Goal: Task Accomplishment & Management: Complete application form

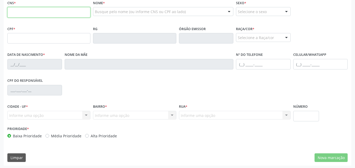
scroll to position [124, 0]
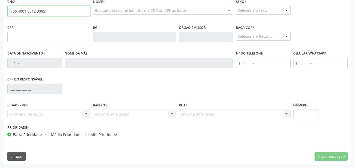
type input "706 4001 8312 3085"
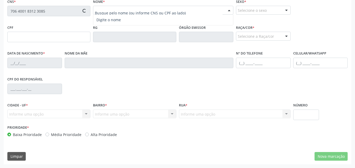
type input "054.182.094-00"
type input "[DATE]"
type input "[PERSON_NAME]"
type input "[PHONE_NUMBER]"
type input "45"
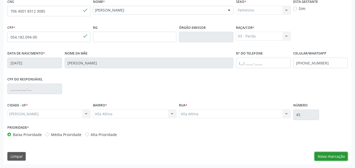
click at [330, 158] on button "Nova marcação" at bounding box center [331, 156] width 33 height 9
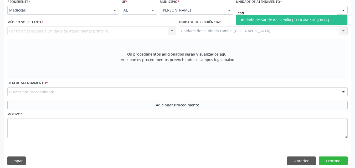
type input "estiv"
click at [255, 18] on span "Unidade de Saude da Familia [GEOGRAPHIC_DATA]" at bounding box center [284, 19] width 90 height 5
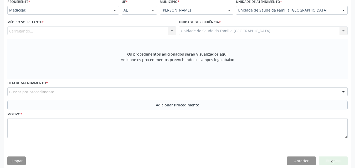
click at [47, 30] on div "Carregando... Nenhum resultado encontrado para: " " Não há nenhuma opção para s…" at bounding box center [91, 31] width 169 height 9
click at [25, 31] on div "Carregando... Nenhum resultado encontrado para: " " Não há nenhuma opção para s…" at bounding box center [91, 31] width 169 height 9
click at [26, 31] on div "Carregando... Nenhum resultado encontrado para: " " Não há nenhuma opção para s…" at bounding box center [91, 31] width 169 height 9
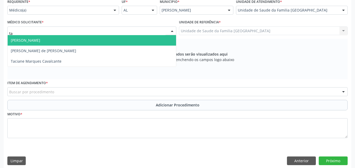
type input "tac"
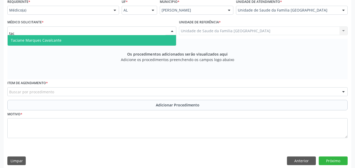
click at [28, 39] on span "Taciane Marques Cavalcante" at bounding box center [36, 40] width 51 height 5
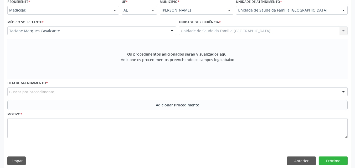
click at [9, 91] on input "text" at bounding box center [9, 94] width 0 height 11
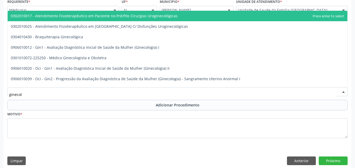
type input "ginecolo"
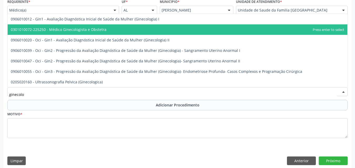
click at [63, 29] on span "0301010072-225250 - Médico Ginecologista e Obstetra" at bounding box center [59, 29] width 96 height 5
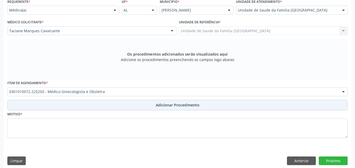
click at [70, 104] on button "Adicionar Procedimento" at bounding box center [177, 105] width 340 height 11
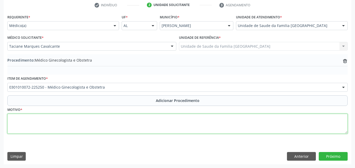
click at [69, 121] on textarea at bounding box center [177, 124] width 340 height 20
type textarea "ROTINA."
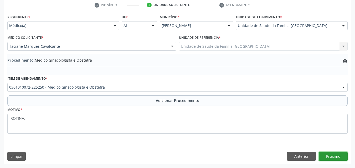
click at [320, 153] on button "Próximo" at bounding box center [333, 156] width 29 height 9
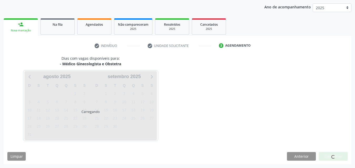
scroll to position [68, 0]
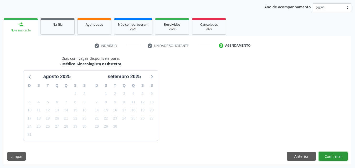
click at [330, 157] on button "Confirmar" at bounding box center [333, 156] width 29 height 9
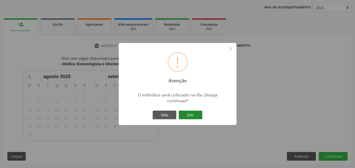
click at [194, 114] on button "Sim" at bounding box center [191, 115] width 24 height 9
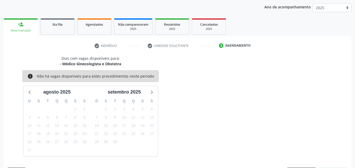
scroll to position [14, 0]
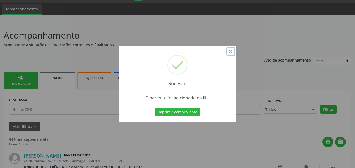
click at [230, 54] on button "×" at bounding box center [230, 51] width 9 height 9
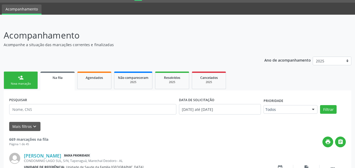
click at [13, 83] on div "Nova marcação" at bounding box center [21, 84] width 26 height 4
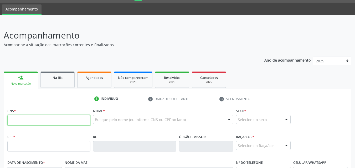
click at [41, 122] on input "text" at bounding box center [48, 120] width 83 height 11
type input "700 5003 4813 3952"
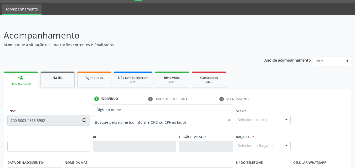
type input "125.456.334-29"
type input "06[DATE]"
type input "[PERSON_NAME]"
type input "[PHONE_NUMBER]"
type input "84"
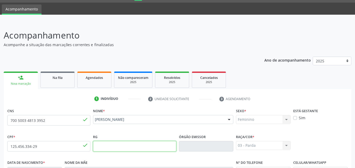
scroll to position [124, 0]
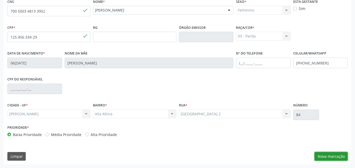
click at [322, 155] on button "Nova marcação" at bounding box center [331, 156] width 33 height 9
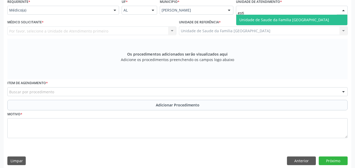
type input "estiv"
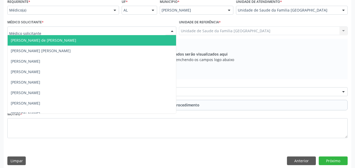
click at [43, 30] on div at bounding box center [91, 31] width 169 height 9
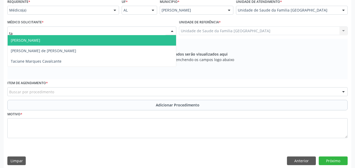
type input "t"
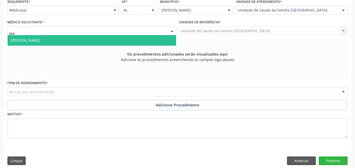
type input "[PERSON_NAME]"
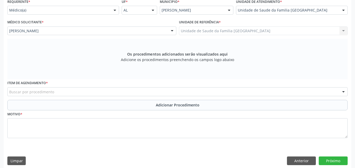
click at [23, 97] on div "Item de agendamento * Buscar por procedimento 0304070076 - .Quimioterapia de Le…" at bounding box center [177, 89] width 343 height 21
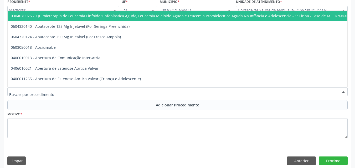
type input "u"
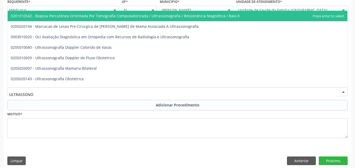
type input "ULTRASSONOG"
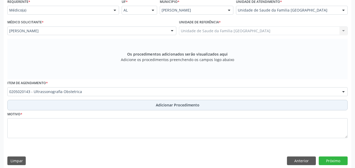
click at [28, 106] on button "Adicionar Procedimento" at bounding box center [177, 105] width 340 height 11
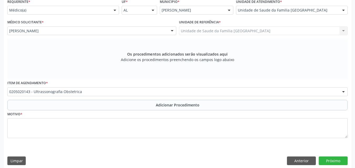
scroll to position [108, 0]
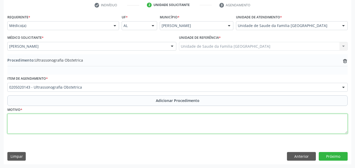
click at [37, 124] on textarea at bounding box center [177, 124] width 340 height 20
type textarea "PRÉ-[DATE]."
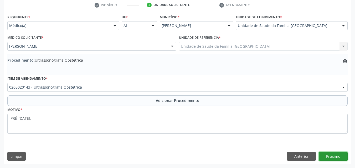
click at [332, 155] on button "Próximo" at bounding box center [333, 156] width 29 height 9
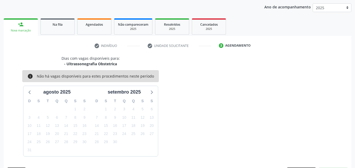
scroll to position [83, 0]
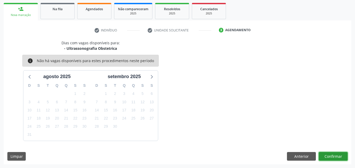
click at [330, 156] on button "Confirmar" at bounding box center [333, 156] width 29 height 9
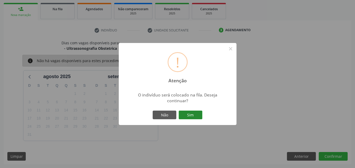
click at [192, 115] on button "Sim" at bounding box center [191, 115] width 24 height 9
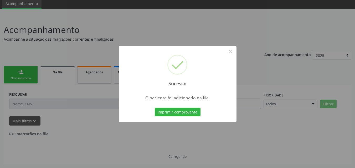
scroll to position [14, 0]
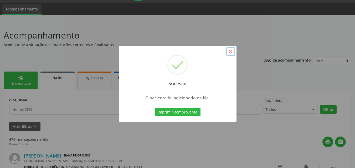
click at [230, 50] on button "×" at bounding box center [230, 51] width 9 height 9
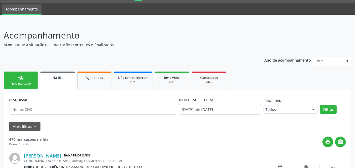
click at [18, 78] on div "person_add" at bounding box center [21, 78] width 6 height 6
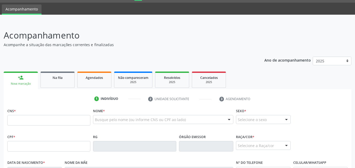
click at [22, 81] on link "person_add Nova marcação" at bounding box center [21, 81] width 34 height 18
click at [24, 123] on input "text" at bounding box center [48, 120] width 83 height 11
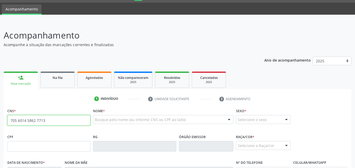
type input "705 6014 5862 7713"
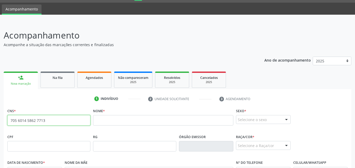
drag, startPoint x: 64, startPoint y: 122, endPoint x: 9, endPoint y: 119, distance: 54.7
click at [9, 119] on input "705 6014 5862 7713" at bounding box center [48, 120] width 83 height 11
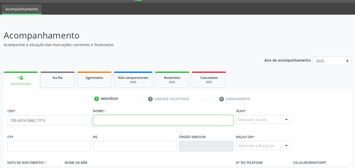
click at [102, 119] on input "text" at bounding box center [163, 120] width 140 height 11
paste input "[PERSON_NAME]"
type input "[PERSON_NAME]"
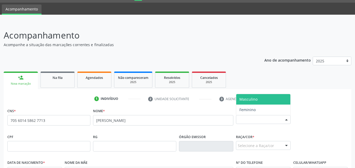
click at [260, 119] on div "Selecione o sexo" at bounding box center [263, 119] width 55 height 9
click at [259, 100] on span "Masculino" at bounding box center [263, 99] width 54 height 11
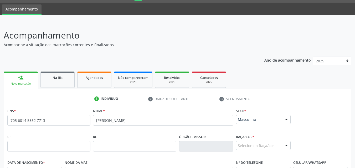
scroll to position [124, 0]
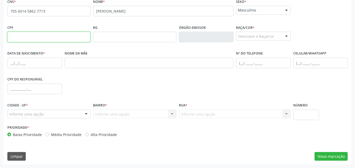
click at [39, 38] on input "text" at bounding box center [48, 37] width 83 height 11
paste input "483.584.604-49"
type input "483.584.604-49"
click at [247, 33] on div "Selecione a Raça/cor" at bounding box center [263, 36] width 55 height 9
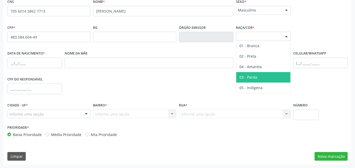
click at [252, 77] on span "03 - Parda" at bounding box center [248, 77] width 18 height 5
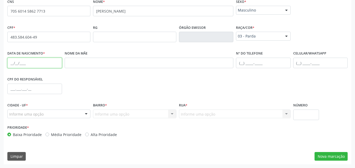
click at [16, 66] on input "text" at bounding box center [34, 63] width 55 height 11
paste input "[DATE]"
type input "[DATE]"
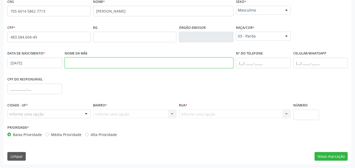
click at [98, 60] on input "text" at bounding box center [149, 63] width 169 height 11
paste input "[PERSON_NAME]"
type input "[PERSON_NAME]"
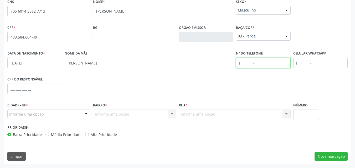
click at [244, 61] on input "text" at bounding box center [263, 63] width 55 height 11
paste input "[PHONE_NUMBER]"
type input "[PHONE_NUMBER]"
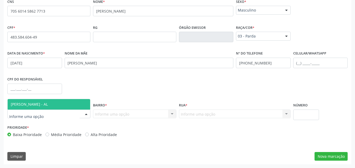
click at [23, 101] on span "[PERSON_NAME] - AL" at bounding box center [49, 104] width 83 height 11
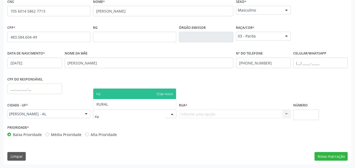
type input "r"
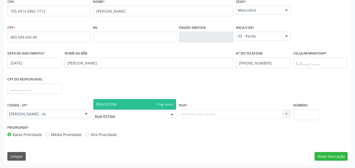
type input "RUA ESTIVA"
click at [212, 117] on div "Informe uma opção Nenhum resultado encontrado para: " " Nenhuma opção encontrad…" at bounding box center [235, 114] width 112 height 9
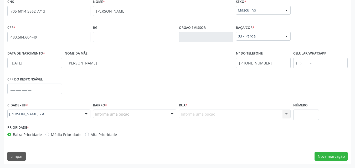
click at [212, 113] on div "Informe uma opção Nenhum resultado encontrado para: " " Nenhuma opção encontrad…" at bounding box center [235, 114] width 112 height 9
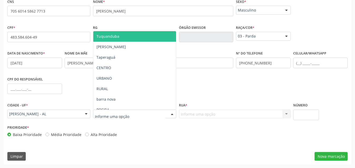
click at [150, 116] on div at bounding box center [134, 114] width 83 height 9
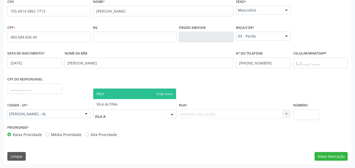
type input "[GEOGRAPHIC_DATA]"
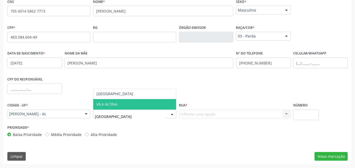
click at [104, 103] on span "VILA ALTINA" at bounding box center [106, 104] width 21 height 5
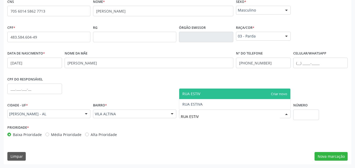
type input "RUA ESTIVA"
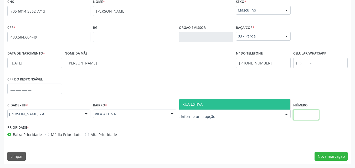
click at [306, 115] on input "text" at bounding box center [306, 115] width 26 height 11
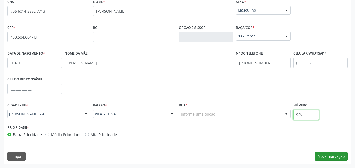
type input "S/N"
click at [326, 157] on button "Nova marcação" at bounding box center [331, 156] width 33 height 9
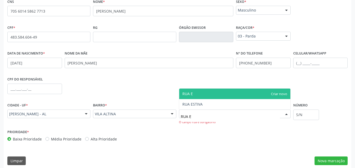
type input "RUA ES"
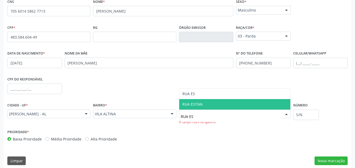
click at [186, 106] on span "RUA ESTIVA" at bounding box center [192, 104] width 20 height 5
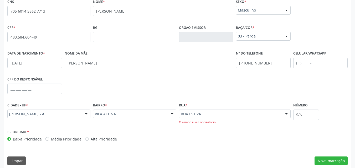
click at [223, 136] on div "Prioridade * Baixa Prioridade Média Prioridade Alta Prioridade" at bounding box center [177, 137] width 343 height 17
click at [336, 161] on button "Nova marcação" at bounding box center [331, 161] width 33 height 9
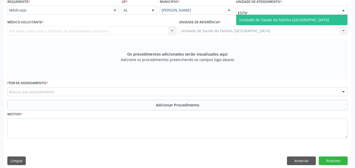
type input "ESTIVA"
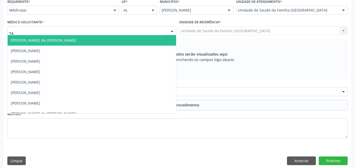
type input "TAC"
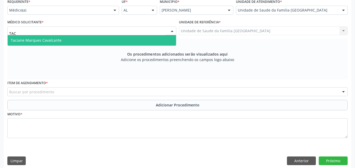
click at [22, 40] on span "Taciane Marques Cavalcante" at bounding box center [36, 40] width 51 height 5
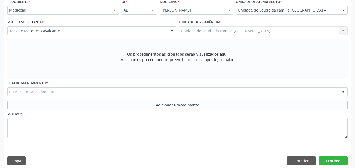
click at [73, 91] on div "Buscar por procedimento" at bounding box center [177, 92] width 340 height 9
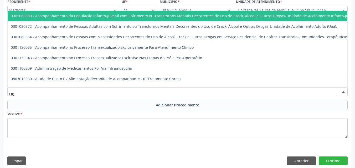
type input "USG"
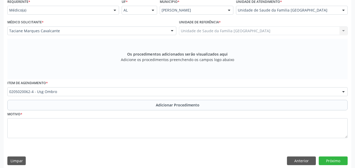
scroll to position [0, 0]
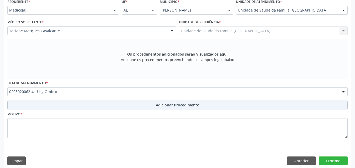
click at [69, 103] on button "Adicionar Procedimento" at bounding box center [177, 105] width 340 height 11
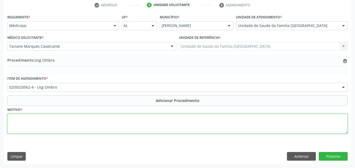
click at [74, 123] on textarea at bounding box center [177, 124] width 340 height 20
type textarea "OMBRO DIREITO."
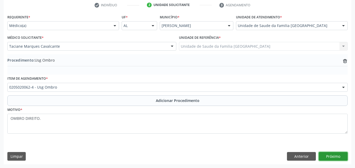
click at [329, 155] on button "Próximo" at bounding box center [333, 156] width 29 height 9
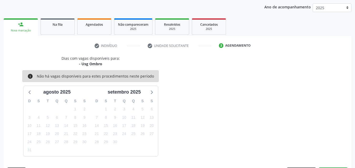
scroll to position [83, 0]
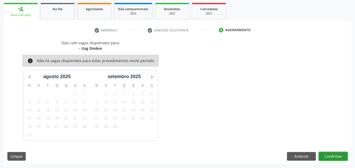
click at [330, 155] on button "Confirmar" at bounding box center [333, 156] width 29 height 9
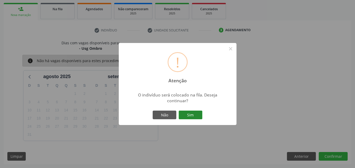
click at [185, 116] on button "Sim" at bounding box center [191, 115] width 24 height 9
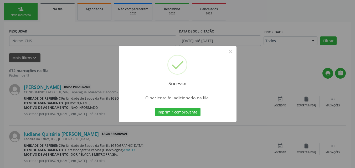
scroll to position [14, 0]
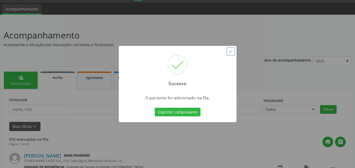
drag, startPoint x: 233, startPoint y: 52, endPoint x: 212, endPoint y: 70, distance: 27.7
click at [232, 51] on button "×" at bounding box center [230, 51] width 9 height 9
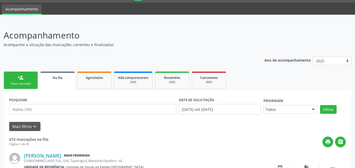
click at [29, 80] on link "person_add Nova marcação" at bounding box center [21, 81] width 34 height 18
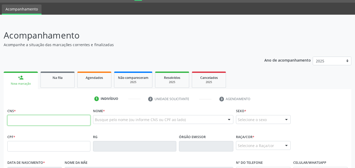
drag, startPoint x: 25, startPoint y: 117, endPoint x: 23, endPoint y: 122, distance: 5.2
click at [24, 118] on input "text" at bounding box center [48, 120] width 83 height 11
paste input "705 6014 5862 7713"
type input "705 6014 5862 7713"
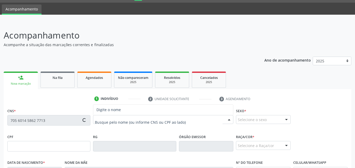
type input "483.584.604-49"
type input "[DATE]"
type input "[PERSON_NAME]"
type input "[PHONE_NUMBER]"
type input "S/N"
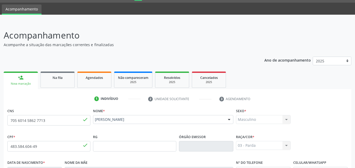
scroll to position [124, 0]
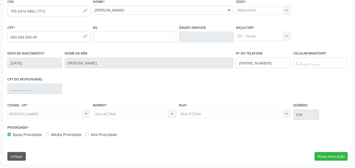
click at [39, 112] on div "[PERSON_NAME] [PERSON_NAME] resultado encontrado para: " " Não há nenhuma opção…" at bounding box center [48, 114] width 83 height 9
click at [339, 159] on button "Nova marcação" at bounding box center [331, 156] width 33 height 9
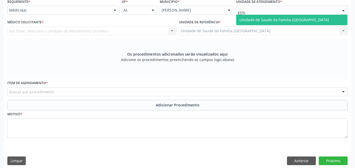
type input "ESTIV"
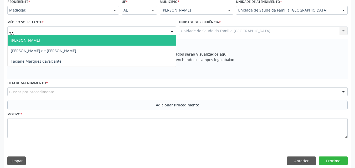
type input "TAC"
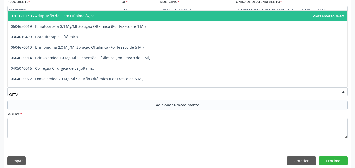
type input "OFTAL"
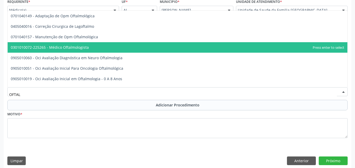
click at [54, 47] on span "0301010072-225265 - Médico Oftalmologista" at bounding box center [50, 47] width 78 height 5
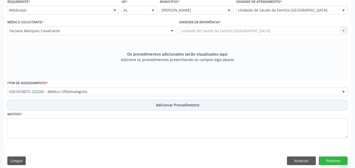
click at [48, 104] on button "Adicionar Procedimento" at bounding box center [177, 105] width 340 height 11
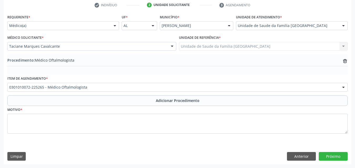
scroll to position [108, 0]
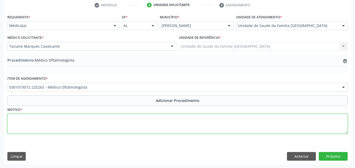
click at [49, 120] on textarea at bounding box center [177, 124] width 340 height 20
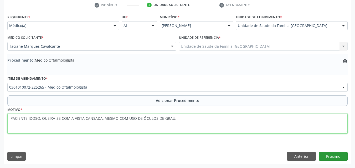
type textarea "PACIENTE IDOSO, QUEIXA-SE COM A VISTA CANSADA, MESMO COM USO DE ÓCULOS DE GRAU."
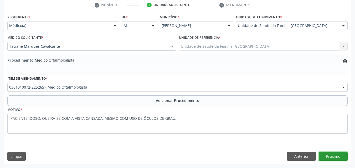
click at [337, 160] on button "Próximo" at bounding box center [333, 156] width 29 height 9
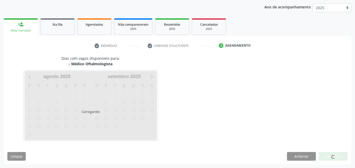
scroll to position [83, 0]
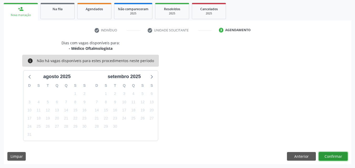
click at [334, 158] on button "Confirmar" at bounding box center [333, 156] width 29 height 9
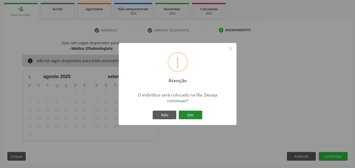
click at [199, 116] on button "Sim" at bounding box center [191, 115] width 24 height 9
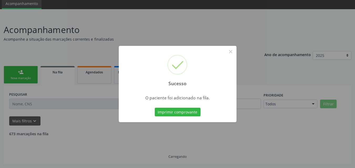
scroll to position [14, 0]
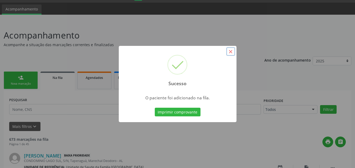
click at [233, 53] on button "×" at bounding box center [230, 51] width 9 height 9
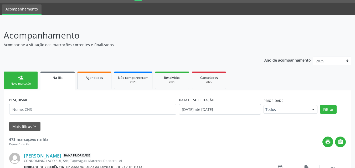
click at [32, 83] on div "Nova marcação" at bounding box center [21, 84] width 26 height 4
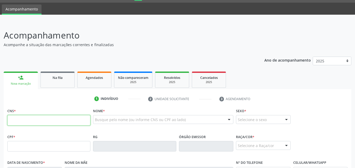
click at [31, 120] on input "text" at bounding box center [48, 120] width 83 height 11
paste input "705 6014 5862 7713"
type input "705 6014 5862 7713"
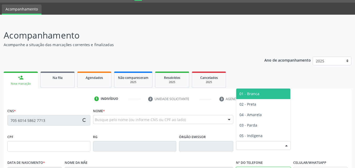
type input "[PHONE_NUMBER]"
type input "483.584.604-49"
type input "[DATE]"
type input "[PERSON_NAME]"
type input "S/N"
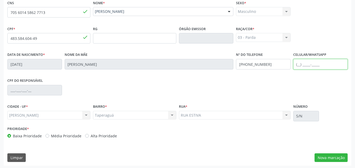
scroll to position [124, 0]
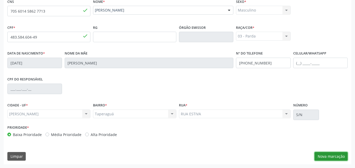
click at [322, 157] on button "Nova marcação" at bounding box center [331, 156] width 33 height 9
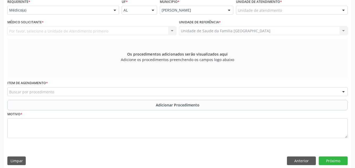
click at [269, 13] on div "Unidade de atendimento" at bounding box center [292, 10] width 112 height 9
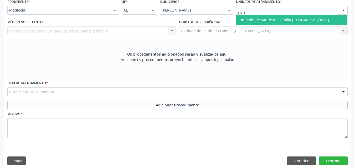
type input "ESTIV"
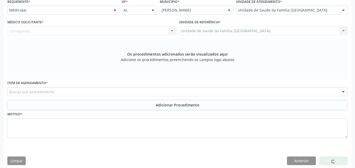
click at [18, 31] on div "Carregando... Nenhum resultado encontrado para: " " Não há nenhuma opção para s…" at bounding box center [91, 31] width 169 height 9
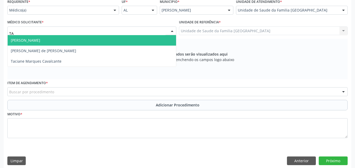
type input "TAC"
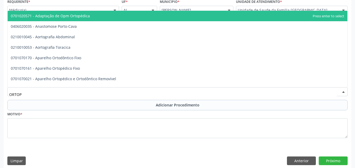
type input "ORTOPE"
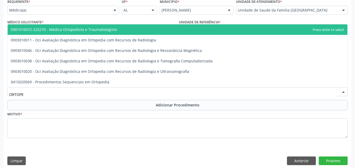
click at [44, 32] on span "0301010072-225270 - Médico Ortopedista e Traumatologista" at bounding box center [64, 29] width 106 height 5
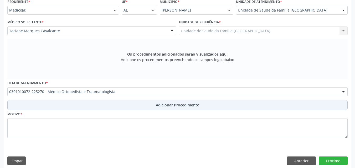
click at [58, 101] on button "Adicionar Procedimento" at bounding box center [177, 105] width 340 height 11
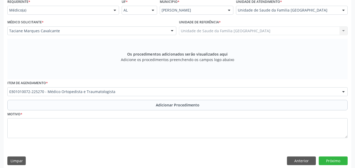
scroll to position [108, 0]
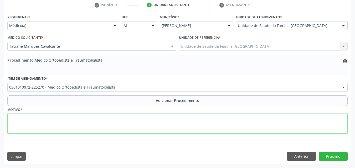
click at [53, 127] on textarea at bounding box center [177, 124] width 340 height 20
type textarea "DOR."
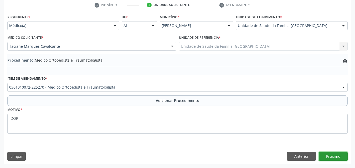
click at [336, 156] on button "Próximo" at bounding box center [333, 156] width 29 height 9
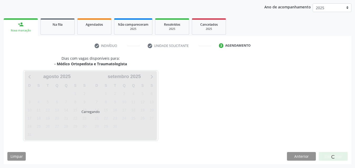
scroll to position [83, 0]
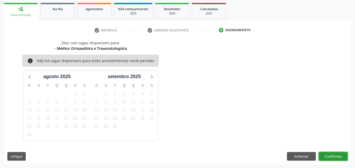
click at [330, 156] on button "Confirmar" at bounding box center [333, 156] width 29 height 9
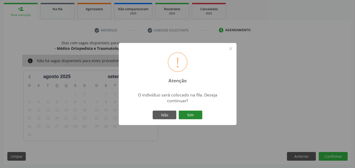
click at [197, 115] on button "Sim" at bounding box center [191, 115] width 24 height 9
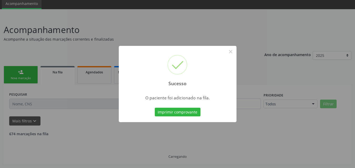
scroll to position [14, 0]
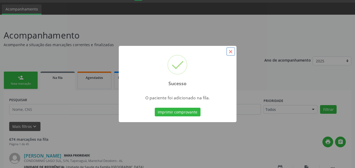
click at [232, 53] on button "×" at bounding box center [230, 51] width 9 height 9
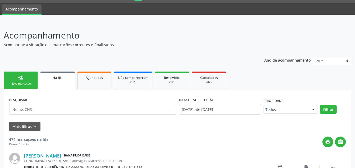
click at [19, 73] on link "person_add Nova marcação" at bounding box center [21, 81] width 34 height 18
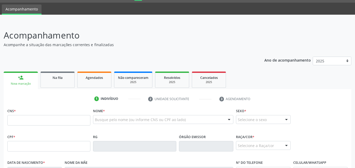
click at [38, 115] on div "CNS *" at bounding box center [48, 116] width 83 height 19
click at [37, 121] on input "text" at bounding box center [48, 120] width 83 height 11
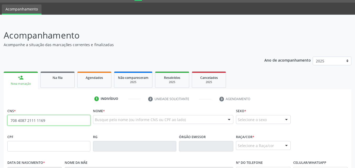
type input "708 4087 2111 1169"
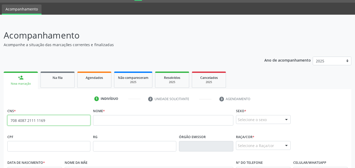
drag, startPoint x: 48, startPoint y: 122, endPoint x: 10, endPoint y: 121, distance: 38.4
click at [10, 121] on input "708 4087 2111 1169" at bounding box center [48, 120] width 83 height 11
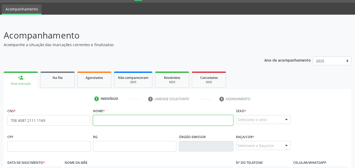
click at [101, 123] on input "text" at bounding box center [163, 120] width 140 height 11
paste input "[PERSON_NAME]"
type input "[PERSON_NAME]"
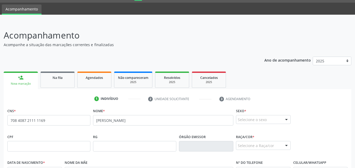
click at [261, 117] on div "Selecione o sexo" at bounding box center [263, 119] width 55 height 9
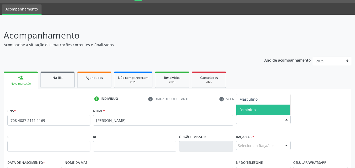
click at [259, 111] on span "Feminino" at bounding box center [263, 110] width 54 height 11
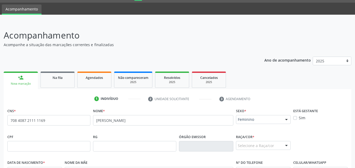
click at [298, 134] on div "CPF RG Órgão emissor Raça/cor * Selecione a Raça/cor 01 - Branca 02 - Preta 04 …" at bounding box center [177, 146] width 343 height 26
click at [270, 147] on div "Selecione a Raça/cor" at bounding box center [263, 145] width 55 height 9
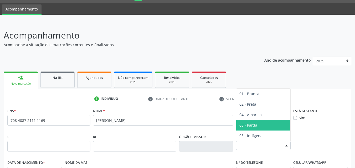
click at [255, 124] on span "03 - Parda" at bounding box center [248, 125] width 18 height 5
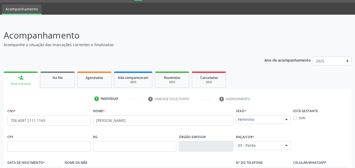
scroll to position [124, 0]
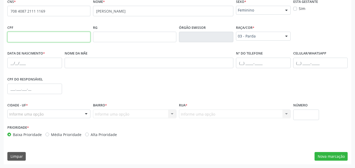
click at [17, 37] on input "text" at bounding box center [48, 37] width 83 height 11
paste input "019.570.684-69"
type input "019.570.684-69"
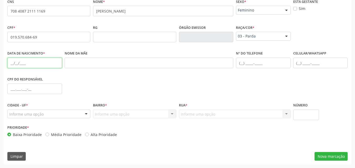
click at [40, 62] on input "text" at bounding box center [34, 63] width 55 height 11
paste input "1[DATE]"
type input "1[DATE]"
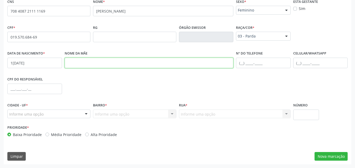
click at [92, 63] on input "text" at bounding box center [149, 63] width 169 height 11
paste input "[PERSON_NAME]"
type input "[PERSON_NAME]"
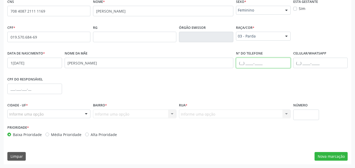
drag, startPoint x: 249, startPoint y: 63, endPoint x: 246, endPoint y: 68, distance: 5.8
click at [249, 63] on input "text" at bounding box center [263, 63] width 55 height 11
paste input "(12) 0319-76"
type input "(12) 0319-76"
drag, startPoint x: 264, startPoint y: 62, endPoint x: 211, endPoint y: 55, distance: 54.3
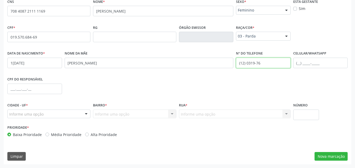
click at [214, 59] on div "Data de nascimento * 12[DATE] Nome da mãe [PERSON_NAME] Nº do Telefone (12) 031…" at bounding box center [177, 63] width 343 height 26
paste input "[PHONE_NUMBER]"
type input "[PHONE_NUMBER]"
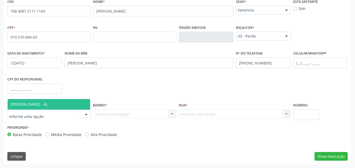
click at [17, 106] on span "[PERSON_NAME] - AL" at bounding box center [29, 104] width 37 height 5
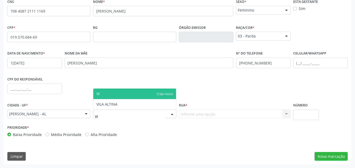
type input "VIL"
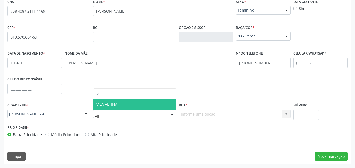
click at [98, 104] on span "VILA ALTINA" at bounding box center [106, 104] width 21 height 5
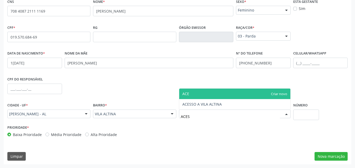
type input "ACESS"
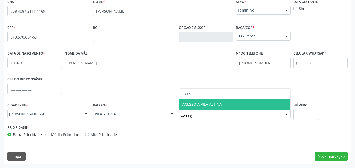
click at [185, 103] on span "ACESSO A VILA ALTINA" at bounding box center [201, 104] width 39 height 5
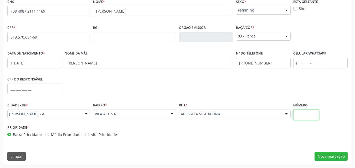
click at [298, 114] on input "text" at bounding box center [306, 115] width 26 height 11
type input "S/N"
click at [322, 156] on button "Nova marcação" at bounding box center [331, 156] width 33 height 9
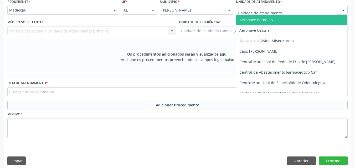
click at [237, 11] on div at bounding box center [292, 10] width 112 height 9
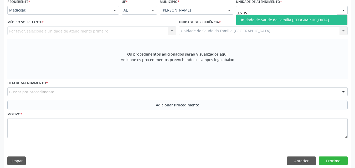
type input "ESTIVA"
click at [242, 16] on span "Unidade de Saude da Familia [GEOGRAPHIC_DATA]" at bounding box center [291, 20] width 111 height 11
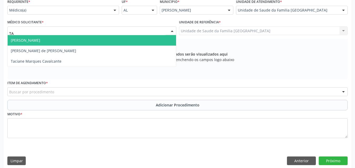
type input "TAC"
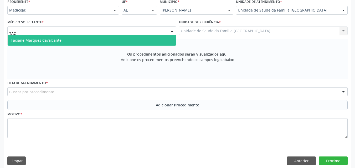
click at [14, 40] on span "Taciane Marques Cavalcante" at bounding box center [36, 40] width 51 height 5
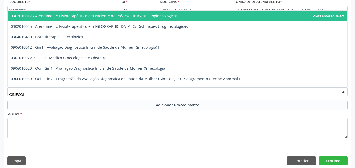
type input "GINECOLO"
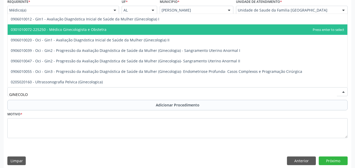
click at [57, 30] on span "0301010072-225250 - Médico Ginecologista e Obstetra" at bounding box center [59, 29] width 96 height 5
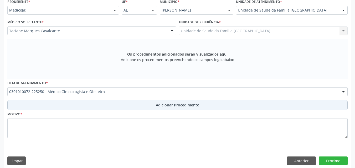
click at [45, 105] on button "Adicionar Procedimento" at bounding box center [177, 105] width 340 height 11
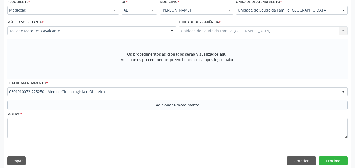
scroll to position [108, 0]
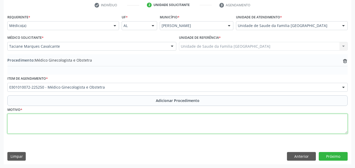
click at [52, 122] on textarea at bounding box center [177, 124] width 340 height 20
type textarea "PACIENTE APRESENTANDO AMNORRÉIA HÁ 11 MESES E QUEIXA-SE DE CALOR INTENSO."
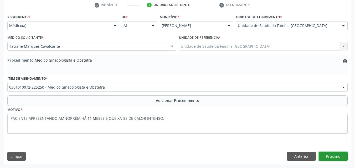
click at [323, 156] on button "Próximo" at bounding box center [333, 156] width 29 height 9
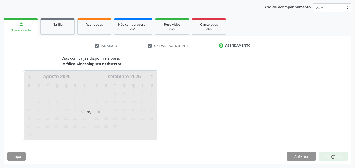
scroll to position [83, 0]
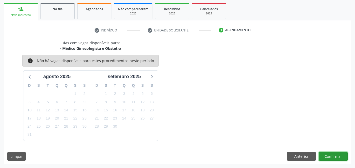
click at [323, 156] on button "Confirmar" at bounding box center [333, 156] width 29 height 9
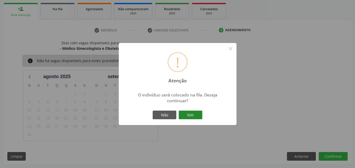
click at [193, 115] on button "Sim" at bounding box center [191, 115] width 24 height 9
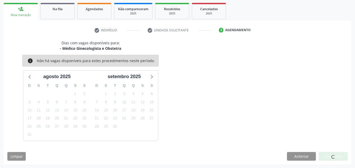
scroll to position [14, 0]
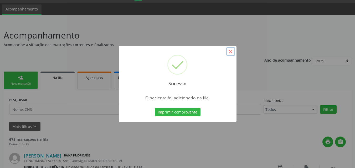
click at [229, 51] on button "×" at bounding box center [230, 51] width 9 height 9
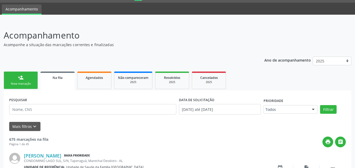
click at [21, 78] on div "person_add" at bounding box center [21, 78] width 6 height 6
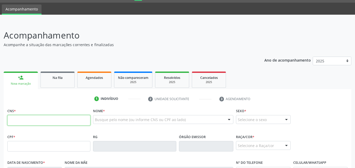
click at [24, 117] on input "text" at bounding box center [48, 120] width 83 height 11
type input "708 4087 2111 1169"
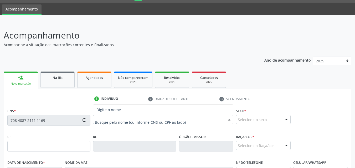
type input "019.570.684-69"
type input "1[DATE]"
type input "[PERSON_NAME]"
type input "[PHONE_NUMBER]"
type input "S/N"
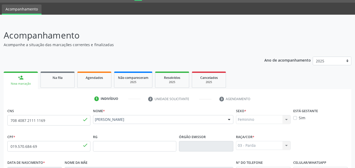
scroll to position [124, 0]
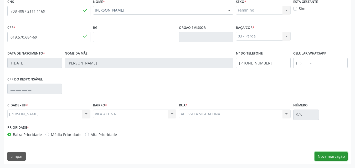
click at [327, 157] on button "Nova marcação" at bounding box center [331, 156] width 33 height 9
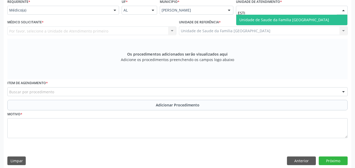
type input "ESTIV"
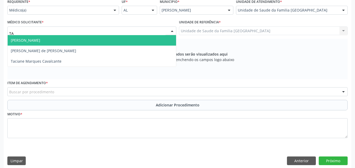
type input "TAC"
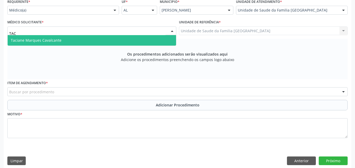
click at [27, 42] on span "Taciane Marques Cavalcante" at bounding box center [36, 40] width 51 height 5
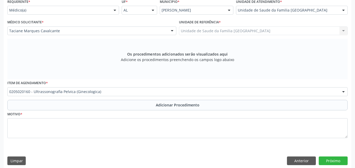
scroll to position [0, 0]
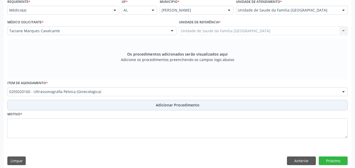
click at [27, 104] on button "Adicionar Procedimento" at bounding box center [177, 105] width 340 height 11
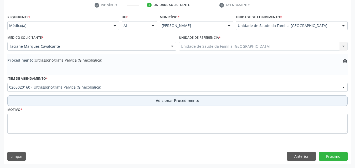
scroll to position [108, 0]
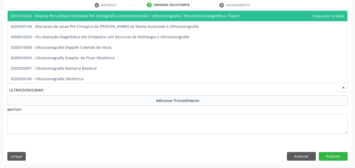
type input "ULTRASSONOGRAFIA"
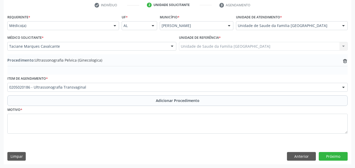
scroll to position [0, 0]
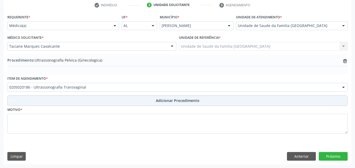
click at [52, 100] on button "Adicionar Procedimento" at bounding box center [177, 101] width 340 height 11
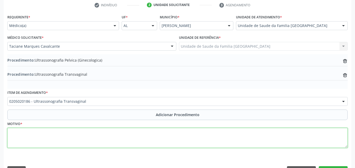
click at [50, 133] on textarea at bounding box center [177, 138] width 340 height 20
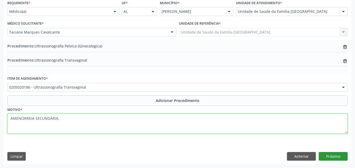
type textarea "AMENORREIA SECUNDÁRIA."
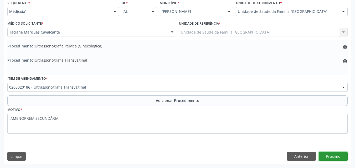
click at [330, 156] on button "Próximo" at bounding box center [333, 156] width 29 height 9
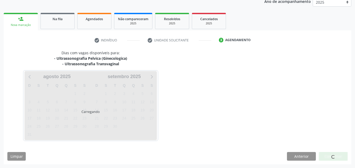
scroll to position [89, 0]
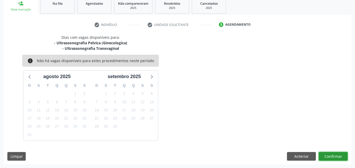
click at [336, 156] on button "Confirmar" at bounding box center [333, 156] width 29 height 9
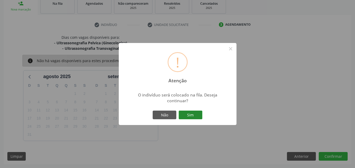
click at [188, 111] on div "Não Sim" at bounding box center [178, 115] width 52 height 11
click at [188, 112] on button "Sim" at bounding box center [191, 115] width 24 height 9
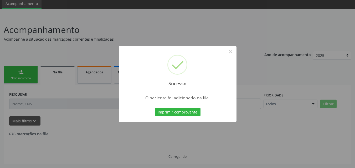
scroll to position [14, 0]
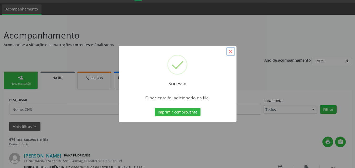
click at [233, 52] on button "×" at bounding box center [230, 51] width 9 height 9
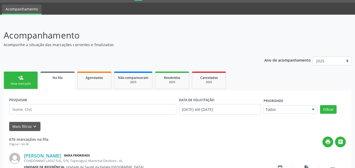
click at [11, 77] on link "person_add Nova marcação" at bounding box center [21, 81] width 34 height 18
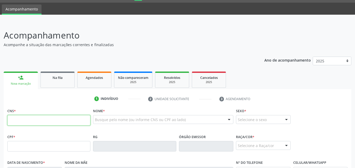
click at [27, 120] on input "text" at bounding box center [48, 120] width 83 height 11
type input "701 0088 7761 2692"
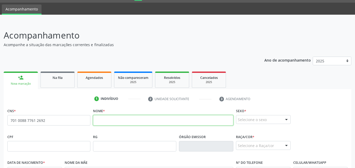
click at [111, 117] on input "text" at bounding box center [163, 120] width 140 height 11
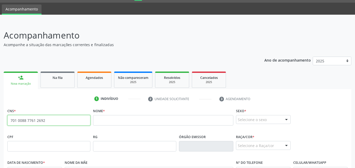
drag, startPoint x: 46, startPoint y: 120, endPoint x: 6, endPoint y: 114, distance: 40.7
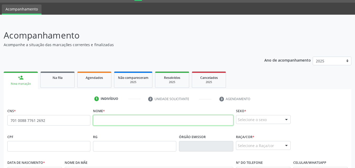
click at [107, 118] on input "text" at bounding box center [163, 120] width 140 height 11
paste input "[PERSON_NAME]"
type input "[PERSON_NAME]"
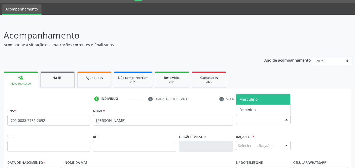
click at [248, 121] on div "Selecione o sexo" at bounding box center [263, 119] width 55 height 9
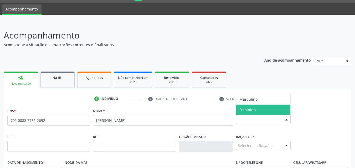
click at [251, 114] on span "Feminino" at bounding box center [263, 110] width 54 height 11
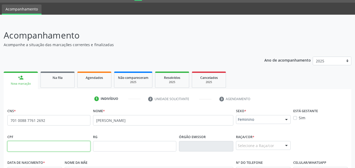
click at [15, 145] on input "text" at bounding box center [48, 146] width 83 height 11
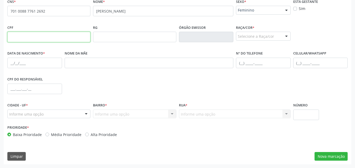
click at [22, 35] on input "text" at bounding box center [48, 37] width 83 height 11
paste input "142.966.454-12"
type input "142.966.454-12"
click at [257, 37] on div "Selecione a Raça/cor" at bounding box center [263, 36] width 55 height 9
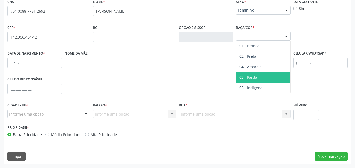
click at [260, 74] on span "03 - Parda" at bounding box center [263, 77] width 54 height 11
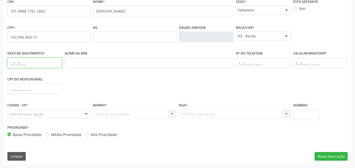
click at [15, 65] on input "text" at bounding box center [34, 63] width 55 height 11
paste input "[DATE]"
type input "[DATE]"
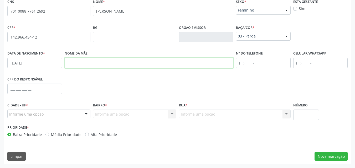
click at [83, 65] on input "text" at bounding box center [149, 63] width 169 height 11
paste input "[PERSON_NAME]"
type input "[PERSON_NAME]"
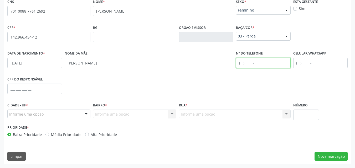
click at [244, 65] on input "text" at bounding box center [263, 63] width 55 height 11
paste input "[PHONE_NUMBER]"
type input "[PHONE_NUMBER]"
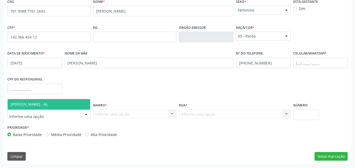
click at [31, 105] on span "[PERSON_NAME] - AL" at bounding box center [29, 104] width 37 height 5
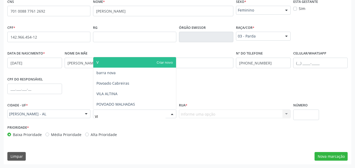
type input "VIL"
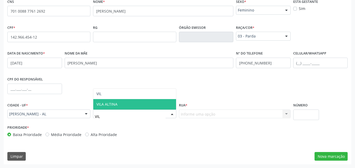
click at [98, 105] on span "VILA ALTINA" at bounding box center [106, 104] width 21 height 5
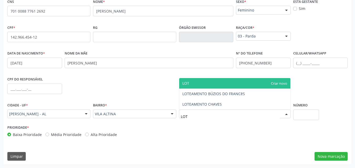
type input "LOTE"
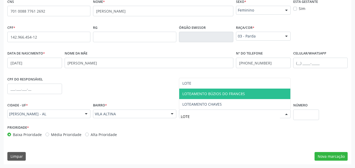
click at [192, 94] on span "LOTEAMENTO BÚZIOS DO FRANCêS" at bounding box center [213, 93] width 63 height 5
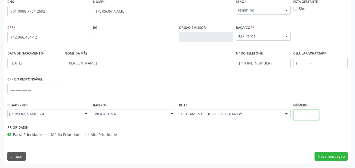
click at [304, 114] on input "text" at bounding box center [306, 115] width 26 height 11
type input "S/N"
click at [336, 158] on button "Nova marcação" at bounding box center [331, 156] width 33 height 9
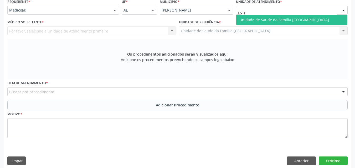
type input "ESTIV"
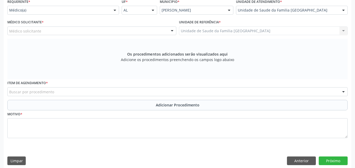
click at [42, 30] on div "Médico solicitante" at bounding box center [91, 31] width 169 height 9
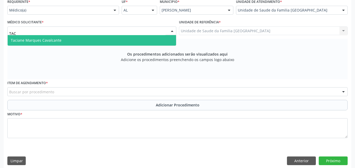
type input "TACI"
click at [39, 38] on span "Taciane Marques Cavalcante" at bounding box center [36, 40] width 51 height 5
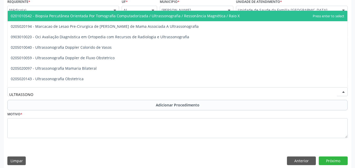
type input "ULTRASSONOG"
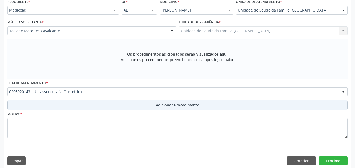
click at [40, 105] on button "Adicionar Procedimento" at bounding box center [177, 105] width 340 height 11
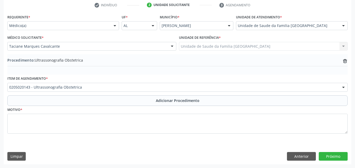
scroll to position [108, 0]
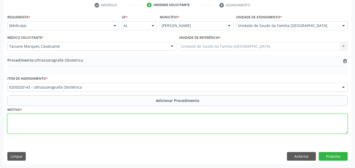
click at [41, 121] on textarea at bounding box center [177, 124] width 340 height 20
type textarea "PRÉ-[DATE]."
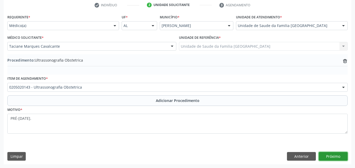
click at [340, 157] on button "Próximo" at bounding box center [333, 156] width 29 height 9
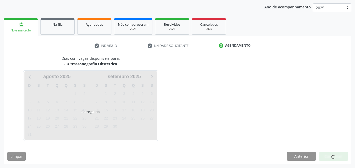
scroll to position [83, 0]
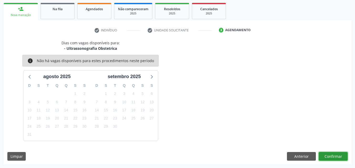
click at [336, 155] on button "Confirmar" at bounding box center [333, 156] width 29 height 9
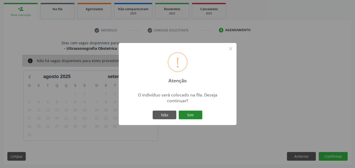
click at [190, 115] on button "Sim" at bounding box center [191, 115] width 24 height 9
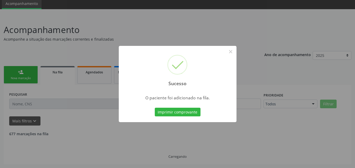
scroll to position [14, 0]
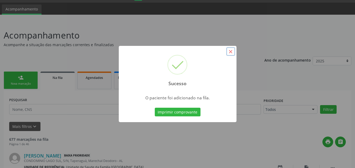
click at [229, 50] on button "×" at bounding box center [230, 51] width 9 height 9
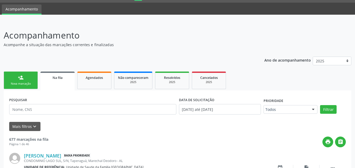
click at [144, 145] on div "print " at bounding box center [197, 142] width 298 height 11
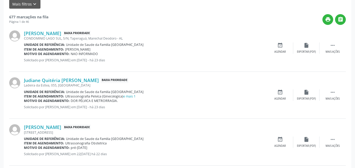
scroll to position [0, 0]
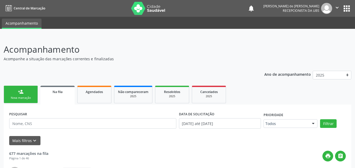
click at [18, 93] on div "person_add" at bounding box center [21, 92] width 6 height 6
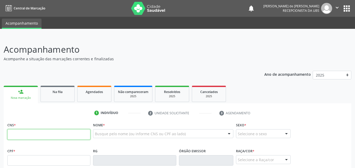
click at [17, 135] on input "text" at bounding box center [48, 135] width 83 height 11
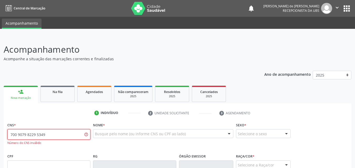
type input "700 9079 8229 5349"
drag, startPoint x: 55, startPoint y: 137, endPoint x: 0, endPoint y: 133, distance: 54.8
click at [0, 135] on div "Acompanhamento Acompanhe a situação das marcações correntes e finalizadas Relat…" at bounding box center [177, 166] width 355 height 261
paste input "700 9079 8295 3499"
type input "700 9079 8295 3499"
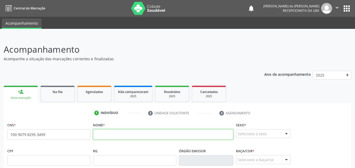
click at [104, 136] on input "text" at bounding box center [163, 135] width 140 height 11
paste input "[PERSON_NAME] da Conceição"
type input "[PERSON_NAME] da Conceição"
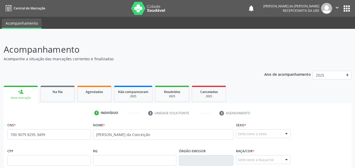
click at [249, 138] on div "Selecione o sexo" at bounding box center [263, 134] width 55 height 9
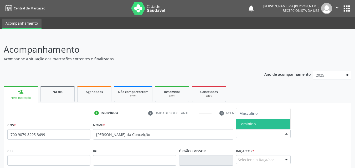
click at [249, 127] on span "Feminino" at bounding box center [247, 124] width 16 height 5
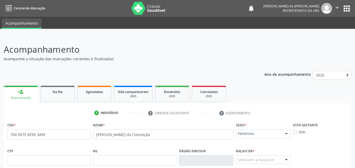
scroll to position [123, 0]
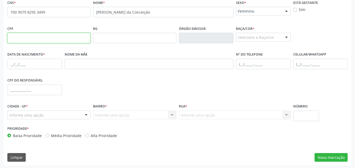
click at [17, 40] on input "text" at bounding box center [48, 38] width 83 height 11
paste input "081.504.334-14"
type input "081.504.334-14"
click at [246, 35] on div "Selecione a Raça/cor" at bounding box center [263, 37] width 55 height 9
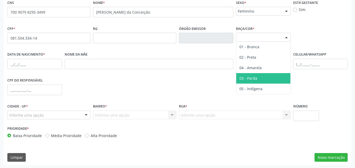
click at [251, 78] on span "03 - Parda" at bounding box center [248, 78] width 18 height 5
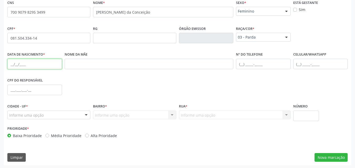
click at [14, 63] on input "text" at bounding box center [34, 64] width 55 height 11
paste input "[DATE]"
type input "[DATE]"
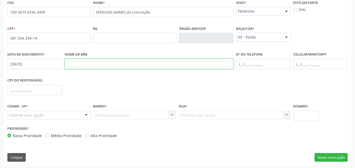
click at [77, 66] on input "text" at bounding box center [149, 64] width 169 height 11
paste input "[PERSON_NAME] da Conceição"
type input "[PERSON_NAME] da Conceição"
click at [243, 64] on input "text" at bounding box center [263, 64] width 55 height 11
paste input "[PHONE_NUMBER]"
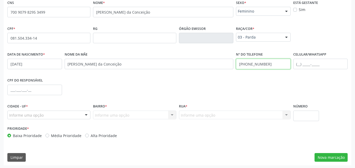
type input "[PHONE_NUMBER]"
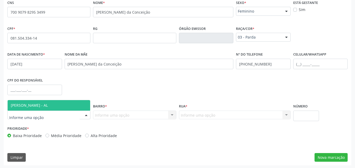
drag, startPoint x: 21, startPoint y: 104, endPoint x: 60, endPoint y: 124, distance: 44.8
click at [21, 104] on span "[PERSON_NAME] - AL" at bounding box center [29, 105] width 37 height 5
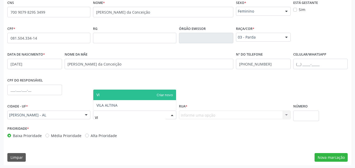
type input "VIL"
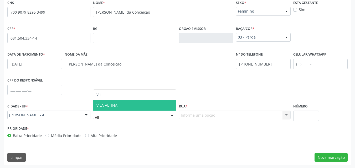
click at [95, 107] on span "VILA ALTINA" at bounding box center [134, 105] width 83 height 11
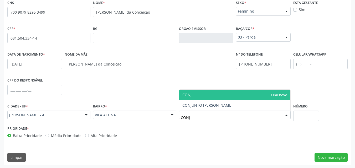
type input "CONJU"
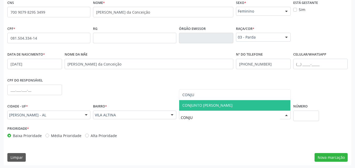
click at [184, 104] on span "CONJUNTO [PERSON_NAME]" at bounding box center [207, 105] width 50 height 5
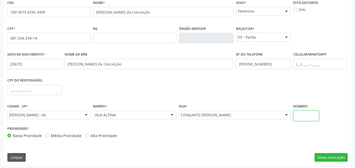
click at [296, 116] on input "text" at bounding box center [306, 116] width 26 height 11
type input "S/N"
click at [338, 160] on button "Nova marcação" at bounding box center [331, 157] width 33 height 9
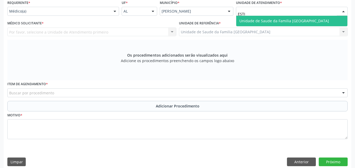
type input "ESTIV"
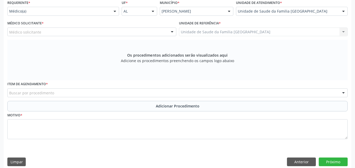
click at [76, 31] on div "Médico solicitante" at bounding box center [91, 32] width 169 height 9
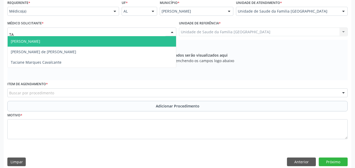
type input "TAC"
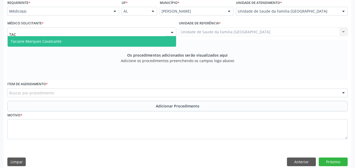
click at [76, 42] on span "Taciane Marques Cavalcante" at bounding box center [92, 41] width 168 height 11
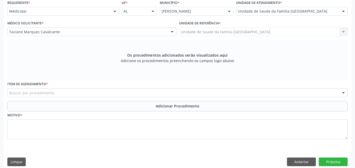
click at [56, 91] on div "Buscar por procedimento" at bounding box center [177, 93] width 340 height 9
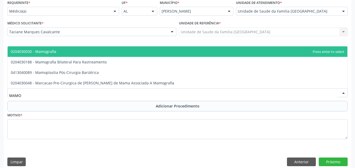
type input "MAMOG"
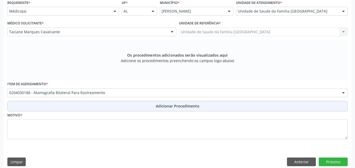
click at [54, 106] on button "Adicionar Procedimento" at bounding box center [177, 106] width 340 height 11
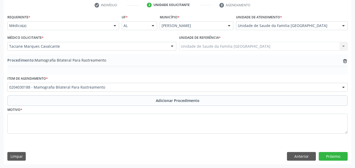
scroll to position [108, 0]
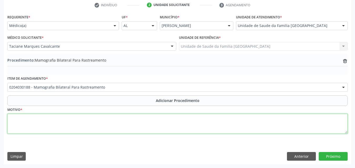
click at [61, 134] on textarea at bounding box center [177, 124] width 340 height 20
type textarea "RASTREIO/MASTALGIA."
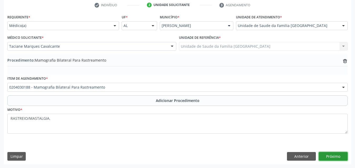
click at [325, 157] on button "Próximo" at bounding box center [333, 156] width 29 height 9
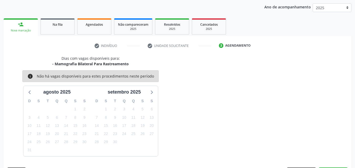
scroll to position [83, 0]
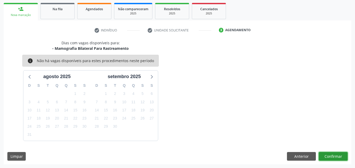
click at [337, 155] on button "Confirmar" at bounding box center [333, 156] width 29 height 9
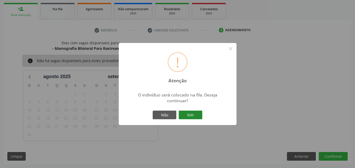
click at [194, 115] on button "Sim" at bounding box center [191, 115] width 24 height 9
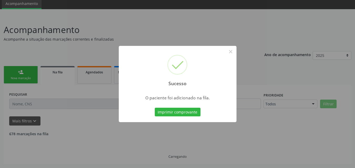
scroll to position [14, 0]
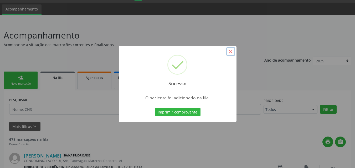
click at [230, 51] on button "×" at bounding box center [230, 51] width 9 height 9
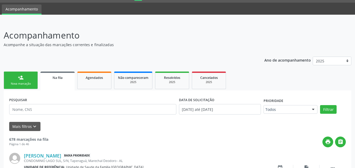
click at [14, 86] on div "Nova marcação" at bounding box center [21, 84] width 26 height 4
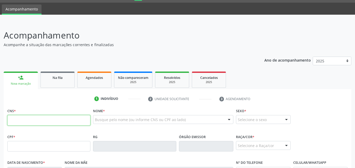
click at [18, 119] on input "text" at bounding box center [48, 120] width 83 height 11
paste input "700 9079 8295 3499"
type input "700 9079 8295 3499"
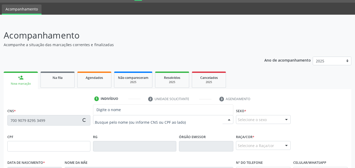
type input "081.504.334-14"
type input "[DATE]"
type input "[PERSON_NAME] da Conceição"
type input "[PHONE_NUMBER]"
type input "S/N"
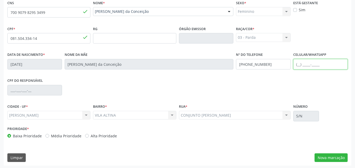
scroll to position [124, 0]
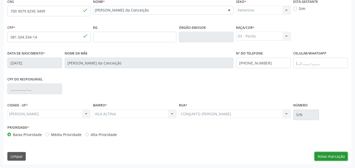
click at [328, 156] on button "Nova marcação" at bounding box center [331, 156] width 33 height 9
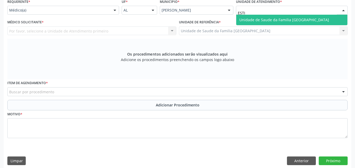
type input "ESTIV"
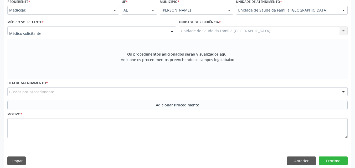
click at [81, 31] on div at bounding box center [91, 31] width 169 height 9
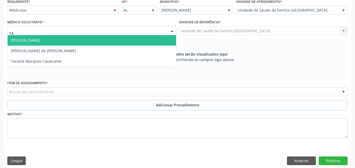
type input "TAC"
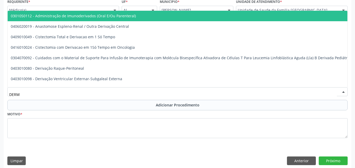
type input "DERMA"
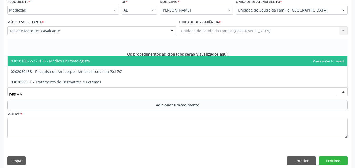
click at [46, 63] on span "0301010072-225135 - Médico Dermatologista" at bounding box center [50, 61] width 79 height 5
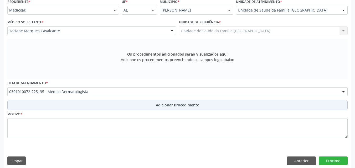
click at [46, 103] on button "Adicionar Procedimento" at bounding box center [177, 105] width 340 height 11
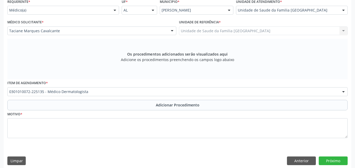
scroll to position [108, 0]
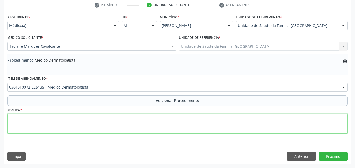
click at [45, 124] on textarea at bounding box center [177, 124] width 340 height 20
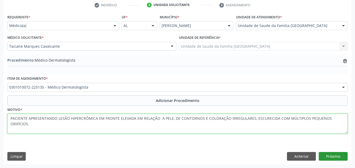
type textarea "PACIENTE APRESENTANDO LESÃO HIPERCRÔMICA EM FRONTE ELEVADA EM RELAÇÃO A PELE, D…"
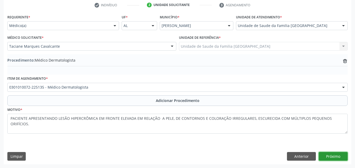
click at [330, 156] on button "Próximo" at bounding box center [333, 156] width 29 height 9
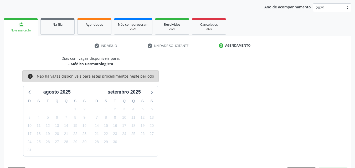
scroll to position [83, 0]
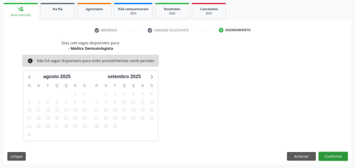
click at [330, 156] on button "Confirmar" at bounding box center [333, 156] width 29 height 9
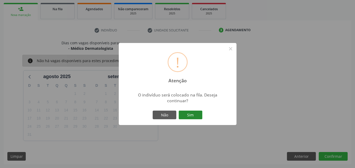
click at [194, 115] on button "Sim" at bounding box center [191, 115] width 24 height 9
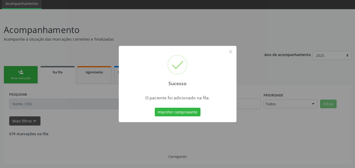
scroll to position [14, 0]
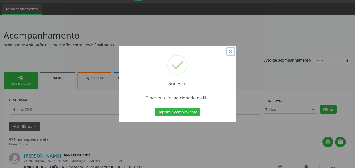
click at [233, 54] on button "×" at bounding box center [230, 51] width 9 height 9
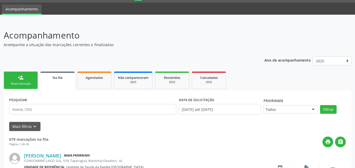
click at [24, 74] on link "person_add Nova marcação" at bounding box center [21, 81] width 34 height 18
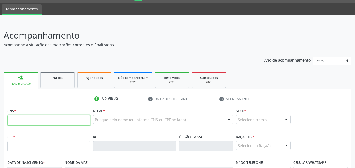
click at [29, 118] on input "text" at bounding box center [48, 120] width 83 height 11
paste input "700 9079 8295 3499"
type input "700 9079 8295 3499"
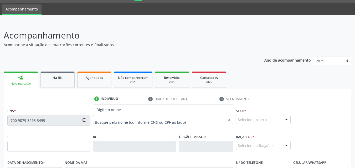
type input "081.504.334-14"
type input "[DATE]"
type input "[PERSON_NAME] da Conceição"
type input "[PHONE_NUMBER]"
type input "S/N"
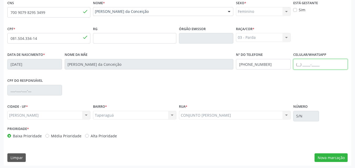
scroll to position [124, 0]
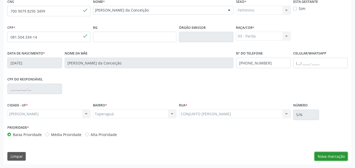
click at [337, 157] on button "Nova marcação" at bounding box center [331, 156] width 33 height 9
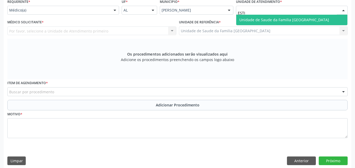
type input "ESTIV"
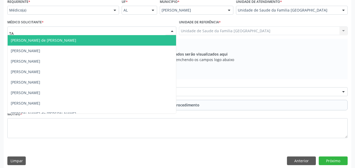
type input "TAC"
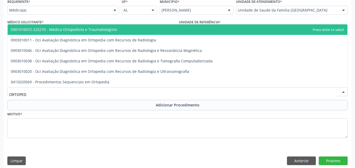
type input "ORTOPE"
click at [111, 28] on span "0301010072-225270 - Médico Ortopedista e Traumatologista" at bounding box center [64, 29] width 106 height 5
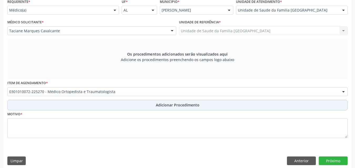
click at [122, 107] on button "Adicionar Procedimento" at bounding box center [177, 105] width 340 height 11
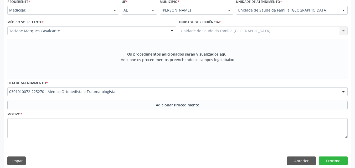
scroll to position [108, 0]
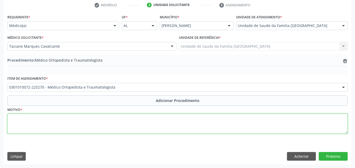
click at [109, 127] on textarea at bounding box center [177, 124] width 340 height 20
type textarea "DORES NO JOELHO."
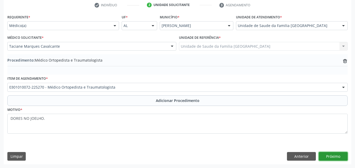
click at [332, 155] on button "Próximo" at bounding box center [333, 156] width 29 height 9
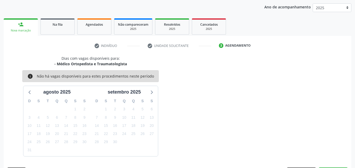
scroll to position [83, 0]
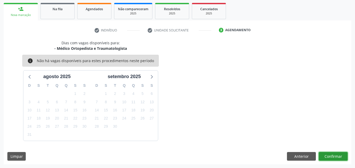
click at [329, 156] on button "Confirmar" at bounding box center [333, 156] width 29 height 9
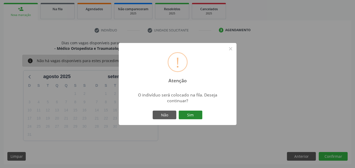
click at [184, 112] on button "Sim" at bounding box center [191, 115] width 24 height 9
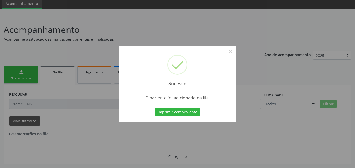
scroll to position [14, 0]
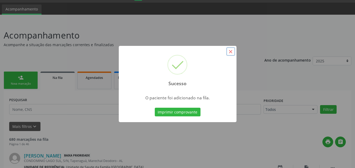
click at [230, 53] on button "×" at bounding box center [230, 51] width 9 height 9
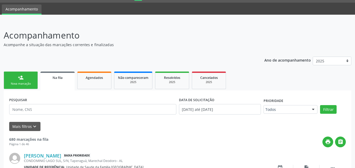
click at [17, 79] on link "person_add Nova marcação" at bounding box center [21, 81] width 34 height 18
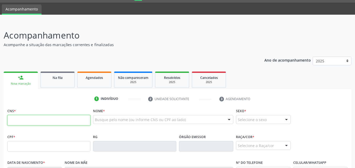
click at [21, 120] on input "text" at bounding box center [48, 120] width 83 height 11
type input "700 0094 9844 9206"
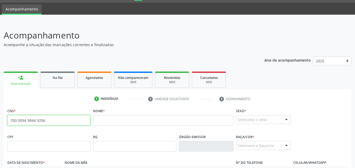
drag, startPoint x: 47, startPoint y: 121, endPoint x: 10, endPoint y: 118, distance: 36.9
click at [10, 118] on input "700 0094 9844 9206" at bounding box center [48, 120] width 83 height 11
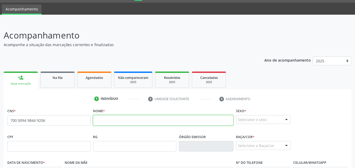
click at [120, 118] on input "text" at bounding box center [163, 120] width 140 height 11
paste input "[PERSON_NAME]"
type input "[PERSON_NAME]"
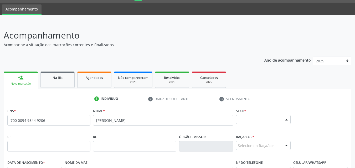
click at [271, 117] on div "Selecione o sexo" at bounding box center [263, 119] width 55 height 9
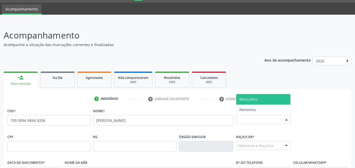
click at [249, 96] on span "Masculino" at bounding box center [263, 99] width 54 height 11
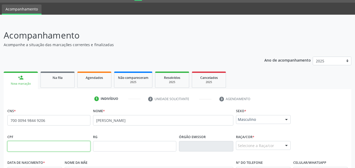
click at [18, 145] on input "text" at bounding box center [48, 146] width 83 height 11
paste input "156.634.404-29"
type input "156.634.404-29"
click at [253, 146] on div "Selecione a Raça/cor" at bounding box center [263, 145] width 55 height 9
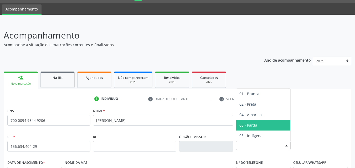
click at [247, 127] on span "03 - Parda" at bounding box center [248, 125] width 18 height 5
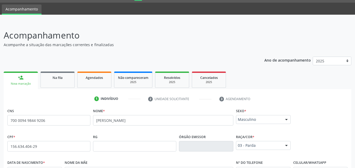
scroll to position [124, 0]
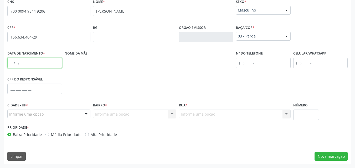
click at [16, 65] on input "text" at bounding box center [34, 63] width 55 height 11
paste input "20[DATE]"
type input "20[DATE]"
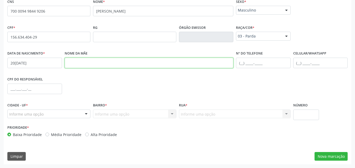
click at [72, 61] on input "text" at bounding box center [149, 63] width 169 height 11
paste input "[PERSON_NAME]"
type input "[PERSON_NAME]"
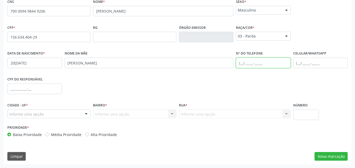
click at [245, 62] on input "text" at bounding box center [263, 63] width 55 height 11
click at [240, 63] on input "text" at bounding box center [263, 63] width 55 height 11
paste input "[PHONE_NUMBER]"
type input "[PHONE_NUMBER]"
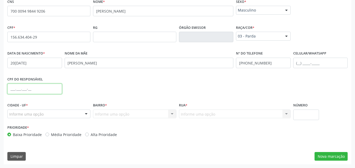
click at [10, 89] on input "text" at bounding box center [34, 89] width 55 height 11
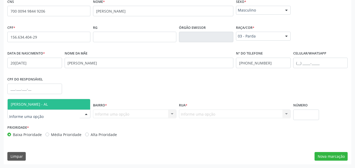
click at [29, 103] on span "[PERSON_NAME] - AL" at bounding box center [29, 104] width 37 height 5
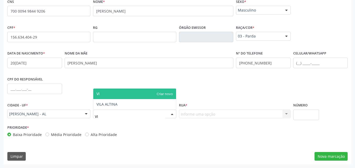
type input "VIL"
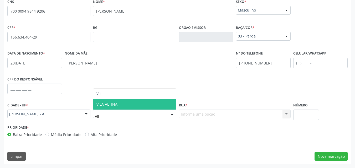
click at [98, 105] on span "VILA ALTINA" at bounding box center [106, 104] width 21 height 5
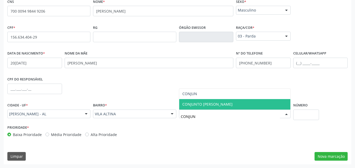
click at [186, 105] on span "CONJUNTO [PERSON_NAME]" at bounding box center [207, 104] width 50 height 5
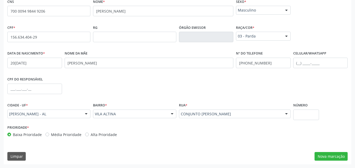
click at [229, 117] on div "CONJUNTO [PERSON_NAME]" at bounding box center [235, 114] width 112 height 9
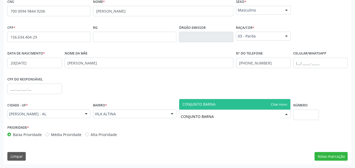
click at [204, 102] on span "CONJUNTO BARNA" at bounding box center [198, 104] width 33 height 5
type input "CONJUNTO BARNA"
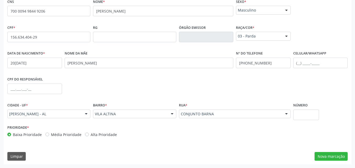
drag, startPoint x: 213, startPoint y: 116, endPoint x: 216, endPoint y: 115, distance: 2.9
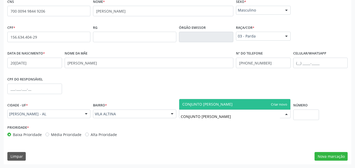
type input "CONJUNTO [PERSON_NAME]"
click at [214, 101] on span "CONJUNTO [PERSON_NAME]" at bounding box center [234, 104] width 111 height 11
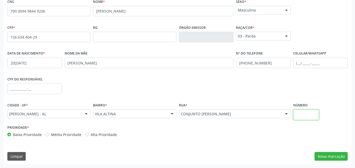
click at [312, 118] on input "text" at bounding box center [306, 115] width 26 height 11
type input "S/N"
click at [339, 154] on button "Nova marcação" at bounding box center [331, 156] width 33 height 9
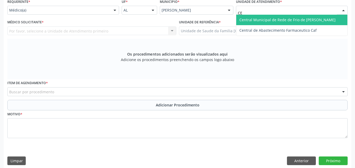
type input "C"
type input "ESTACIO"
click at [273, 22] on span "Centro de Saude Professor [PERSON_NAME][GEOGRAPHIC_DATA]" at bounding box center [296, 20] width 121 height 11
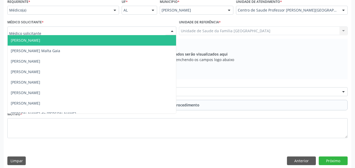
click at [68, 32] on div at bounding box center [91, 31] width 169 height 9
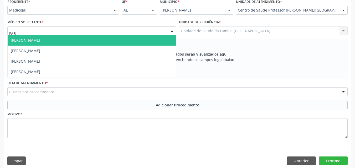
type input "FABR"
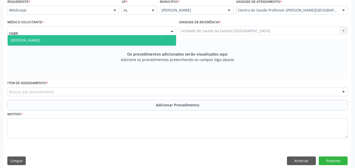
click at [63, 44] on span "[PERSON_NAME]" at bounding box center [92, 40] width 168 height 11
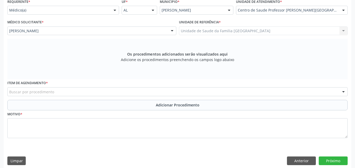
click at [59, 91] on div "Buscar por procedimento" at bounding box center [177, 92] width 340 height 9
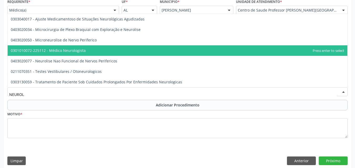
type input "NEUROLO"
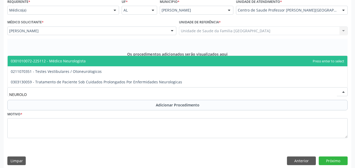
click at [69, 59] on span "0301010072-225112 - Médico Neurologista" at bounding box center [48, 61] width 75 height 5
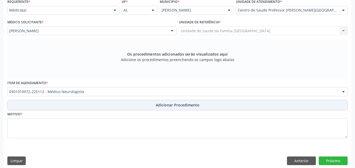
click at [77, 104] on button "Adicionar Procedimento" at bounding box center [177, 105] width 340 height 11
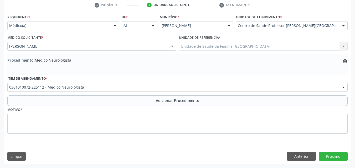
scroll to position [108, 0]
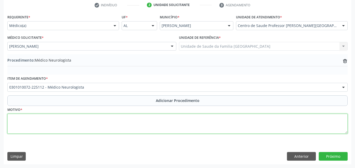
click at [73, 124] on textarea at bounding box center [177, 124] width 340 height 20
type textarea "CONSULTA EM NEUROPEDIATRIA (SEGUIMENTO DE TDAH)."
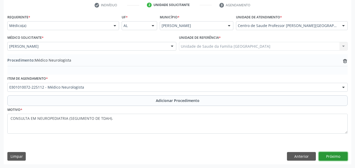
click at [340, 156] on button "Próximo" at bounding box center [333, 156] width 29 height 9
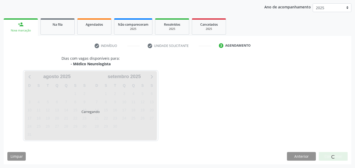
scroll to position [83, 0]
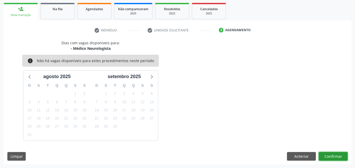
click at [329, 156] on button "Confirmar" at bounding box center [333, 156] width 29 height 9
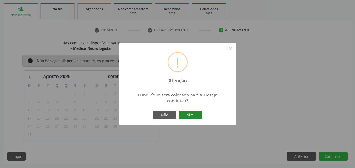
click at [187, 113] on button "Sim" at bounding box center [191, 115] width 24 height 9
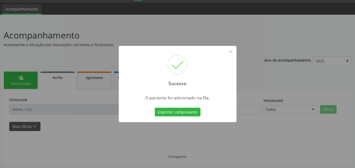
scroll to position [14, 0]
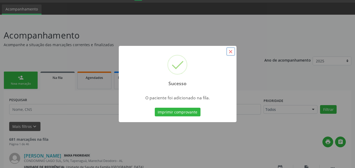
click at [230, 52] on button "×" at bounding box center [230, 51] width 9 height 9
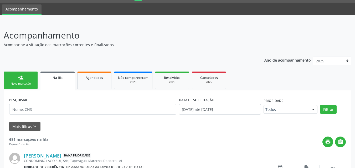
click at [19, 78] on div "person_add" at bounding box center [21, 78] width 6 height 6
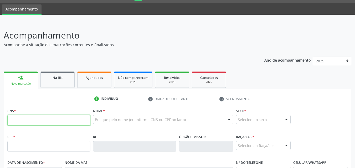
click at [13, 121] on input "text" at bounding box center [48, 120] width 83 height 11
type input "708 7001 1495 5798"
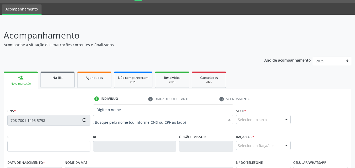
type input "894.991.074-87"
type input "[DATE]"
type input "[PERSON_NAME]"
type input "[PHONE_NUMBER]"
type input "65"
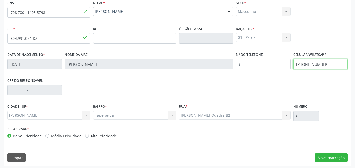
scroll to position [124, 0]
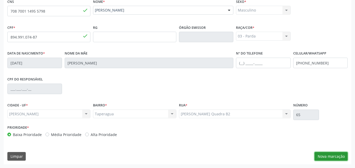
click at [335, 154] on button "Nova marcação" at bounding box center [331, 156] width 33 height 9
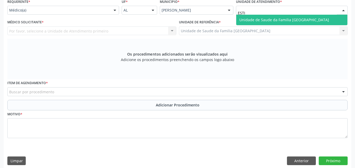
type input "ESTIV"
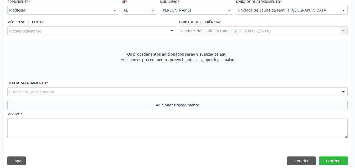
click at [30, 34] on div "Médico solicitante" at bounding box center [91, 31] width 169 height 9
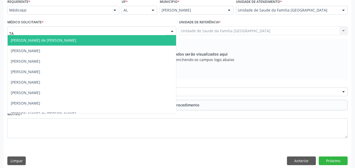
type input "TAC"
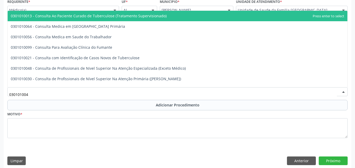
type input "0301010048"
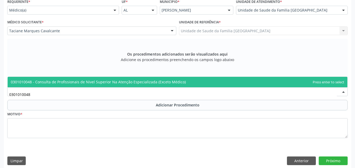
click at [39, 83] on span "0301010048 - Consulta de Profissionais de Nivel Superior Na Atenção Especializa…" at bounding box center [98, 82] width 175 height 5
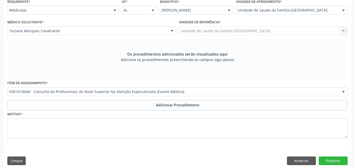
click at [38, 105] on button "Adicionar Procedimento" at bounding box center [177, 105] width 340 height 11
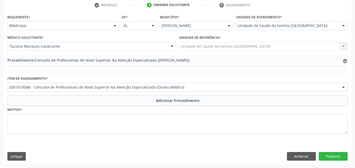
scroll to position [108, 0]
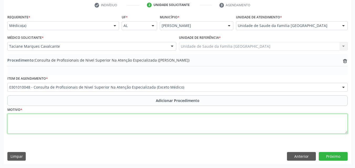
click at [40, 126] on textarea at bounding box center [177, 124] width 340 height 20
type textarea "CONSULTA EM FISIOTERAPIA."
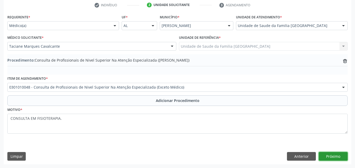
click at [331, 157] on button "Próximo" at bounding box center [333, 156] width 29 height 9
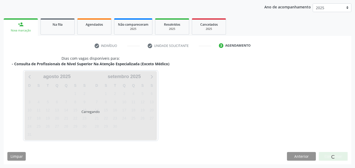
scroll to position [83, 0]
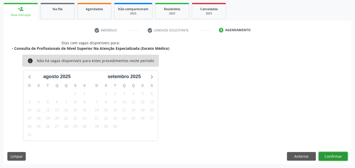
click at [337, 155] on button "Confirmar" at bounding box center [333, 156] width 29 height 9
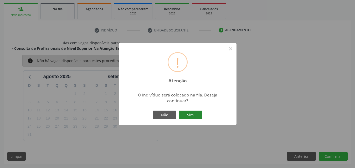
click at [193, 115] on button "Sim" at bounding box center [191, 115] width 24 height 9
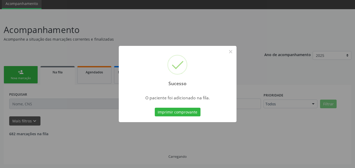
scroll to position [14, 0]
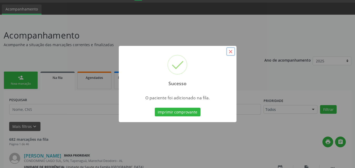
click at [232, 52] on button "×" at bounding box center [230, 51] width 9 height 9
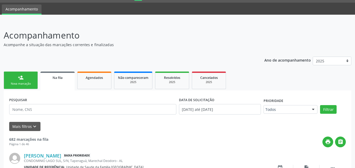
click at [21, 83] on div "Nova marcação" at bounding box center [21, 84] width 26 height 4
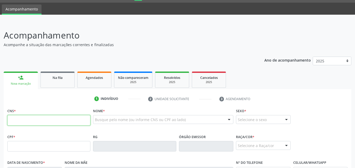
click at [24, 121] on input "text" at bounding box center [48, 120] width 83 height 11
click at [26, 119] on input "text" at bounding box center [48, 120] width 83 height 11
paste input "706 0048 8497 9447"
type input "706 0048 8497 9447"
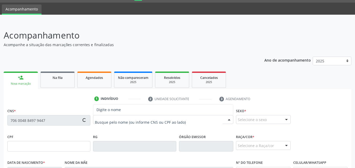
type input "228.420.394-91"
type input "[DATE]"
type input "[PERSON_NAME]"
type input "[PHONE_NUMBER]"
type input "13"
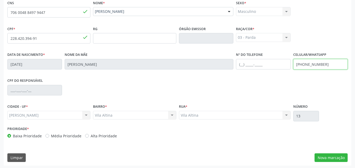
scroll to position [124, 0]
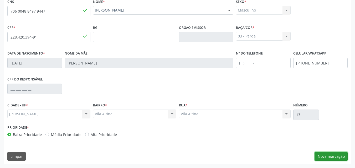
click at [337, 155] on button "Nova marcação" at bounding box center [331, 156] width 33 height 9
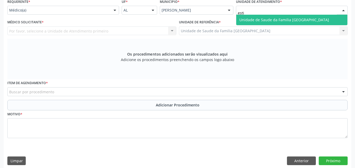
type input "estiv"
click at [271, 19] on span "Unidade de Saude da Familia [GEOGRAPHIC_DATA]" at bounding box center [284, 19] width 90 height 5
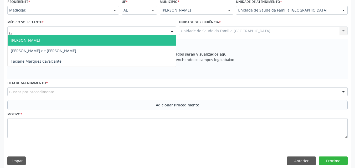
type input "tac"
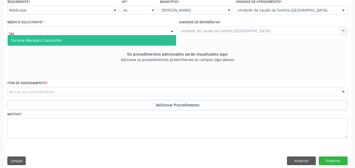
click at [32, 39] on span "Taciane Marques Cavalcante" at bounding box center [36, 40] width 51 height 5
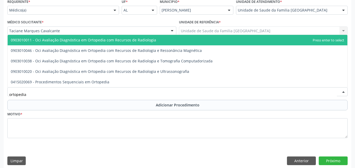
type input "ortopedi"
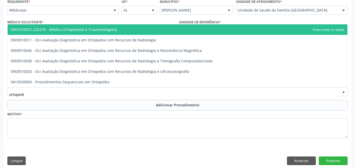
click at [69, 31] on span "0301010072-225270 - Médico Ortopedista e Traumatologista" at bounding box center [64, 29] width 106 height 5
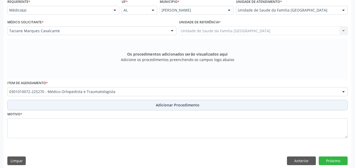
click at [77, 104] on button "Adicionar Procedimento" at bounding box center [177, 105] width 340 height 11
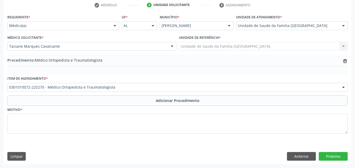
scroll to position [108, 0]
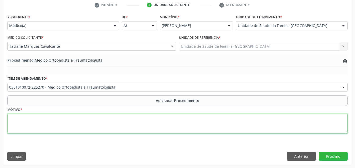
click at [64, 128] on textarea at bounding box center [177, 124] width 340 height 20
type textarea "d"
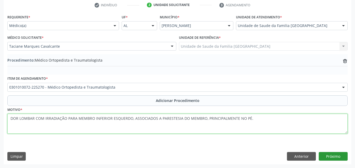
type textarea "DOR LOMBAR COM IRRADIAÇÃO PARA MEMBRO INFERIOR ESQUERDO, ASSOCIADOS A PARESTESI…"
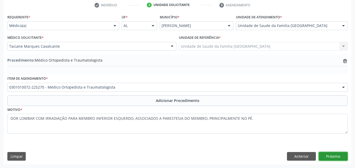
click at [333, 155] on button "Próximo" at bounding box center [333, 156] width 29 height 9
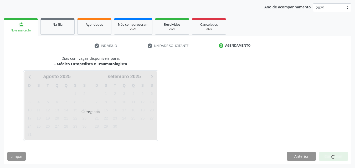
scroll to position [83, 0]
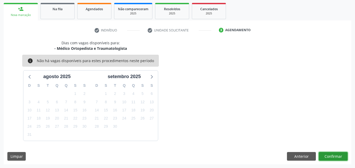
click at [327, 158] on button "Confirmar" at bounding box center [333, 156] width 29 height 9
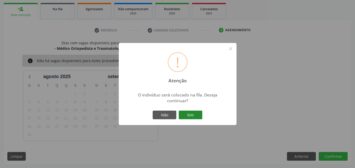
click at [183, 112] on button "Sim" at bounding box center [191, 115] width 24 height 9
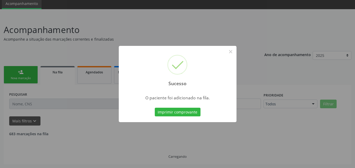
scroll to position [14, 0]
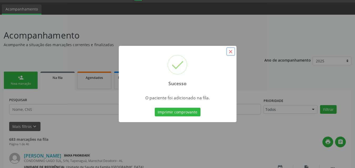
click at [231, 51] on button "×" at bounding box center [230, 51] width 9 height 9
